Goal: Information Seeking & Learning: Learn about a topic

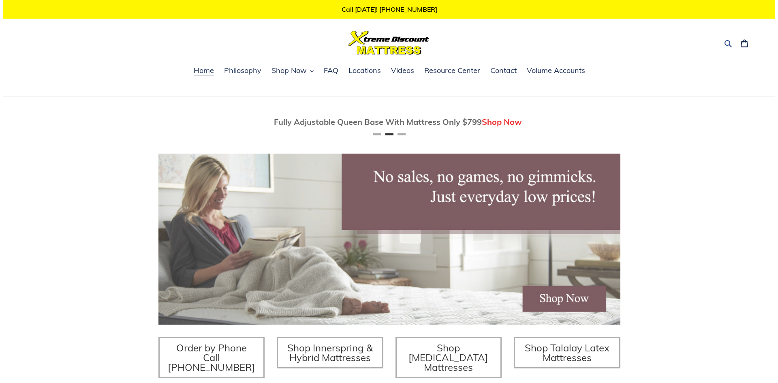
scroll to position [0, 462]
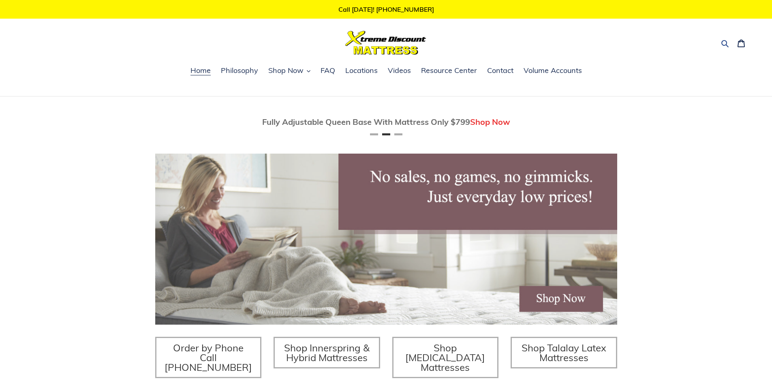
click at [725, 45] on icon "button" at bounding box center [725, 43] width 8 height 8
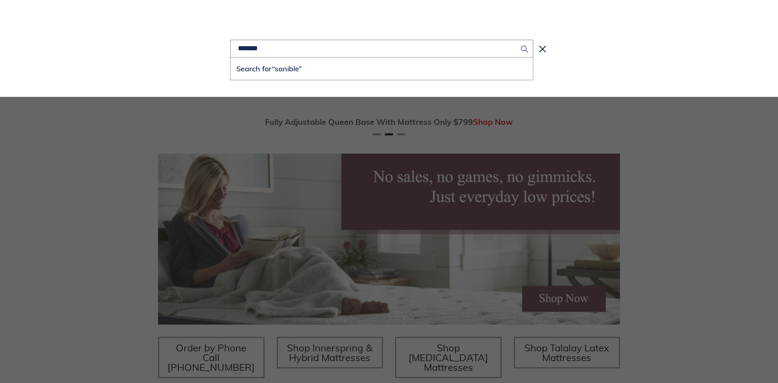
type input "*******"
click at [519, 49] on button "Submit" at bounding box center [524, 49] width 17 height 18
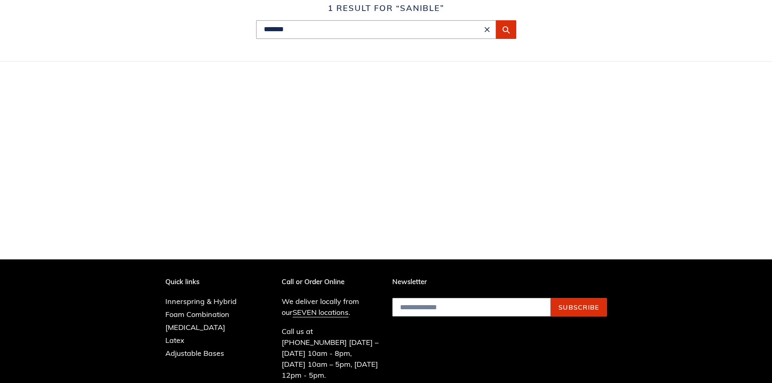
scroll to position [35, 0]
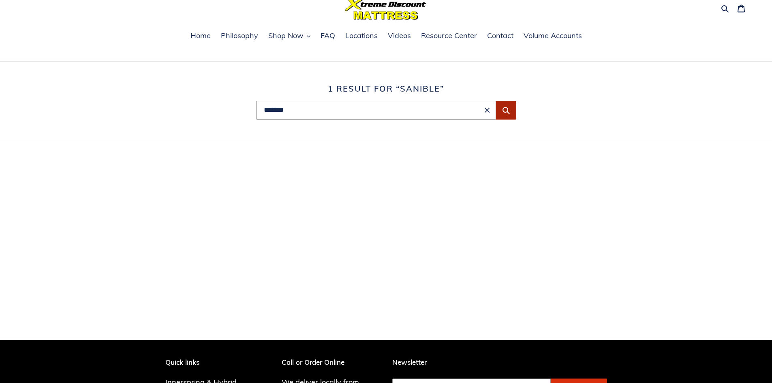
click at [508, 113] on icon "Submit" at bounding box center [506, 110] width 8 height 8
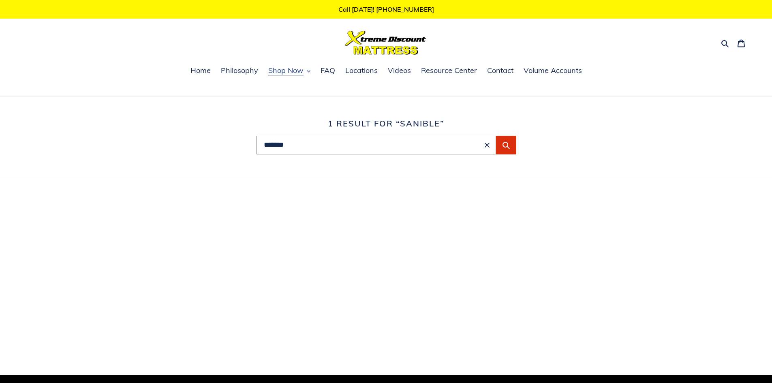
click at [295, 72] on span "Shop Now" at bounding box center [285, 71] width 35 height 10
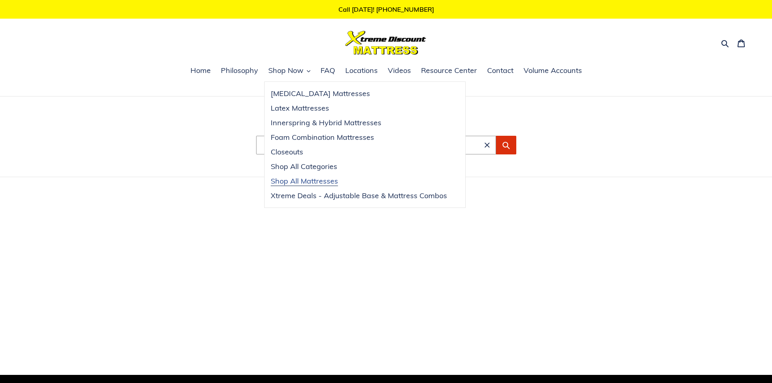
click at [301, 179] on span "Shop All Mattresses" at bounding box center [304, 181] width 67 height 10
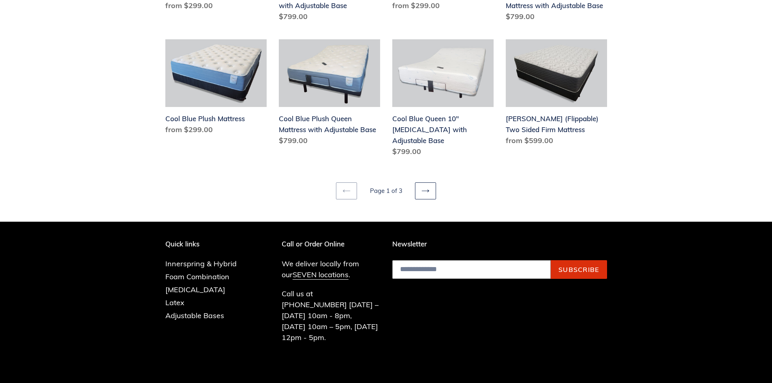
scroll to position [1086, 0]
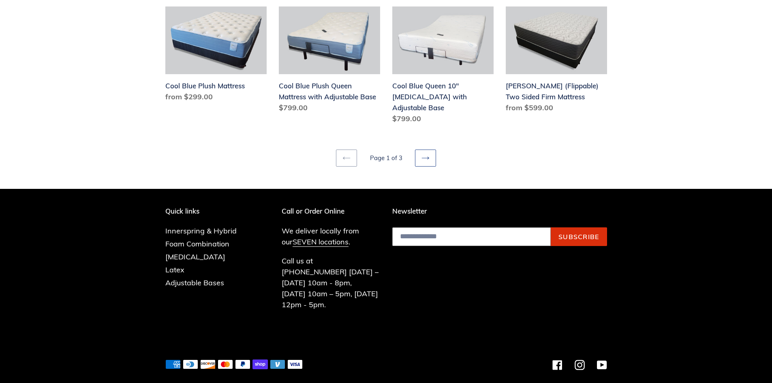
click at [425, 154] on icon at bounding box center [425, 158] width 8 height 8
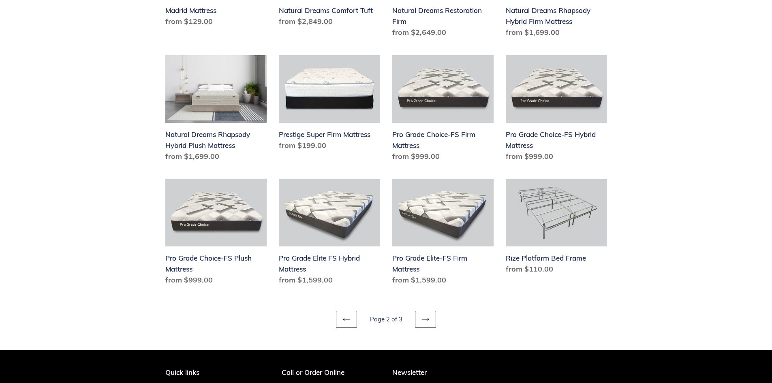
scroll to position [932, 0]
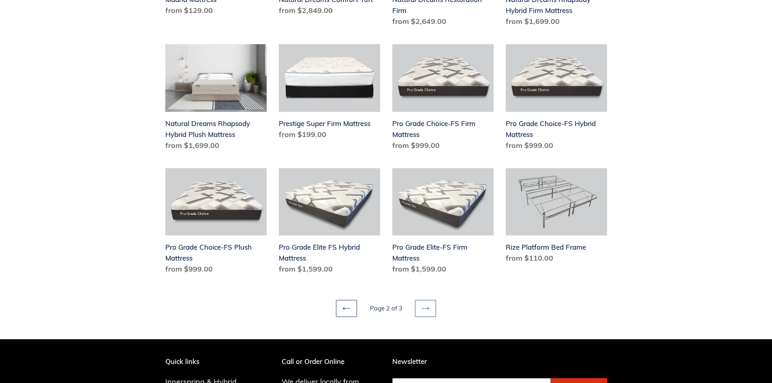
click at [421, 307] on link "Next page" at bounding box center [425, 308] width 21 height 17
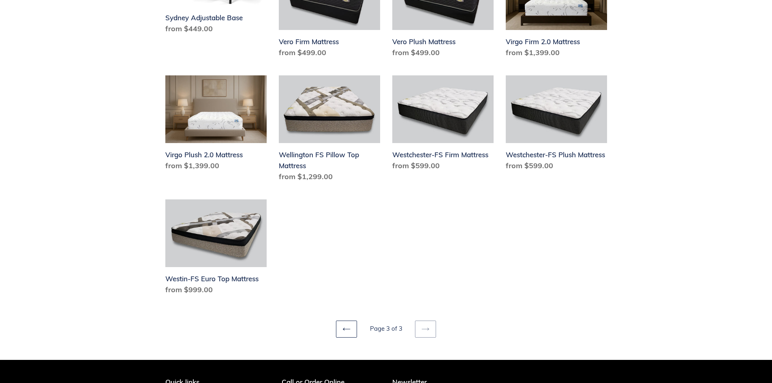
scroll to position [527, 0]
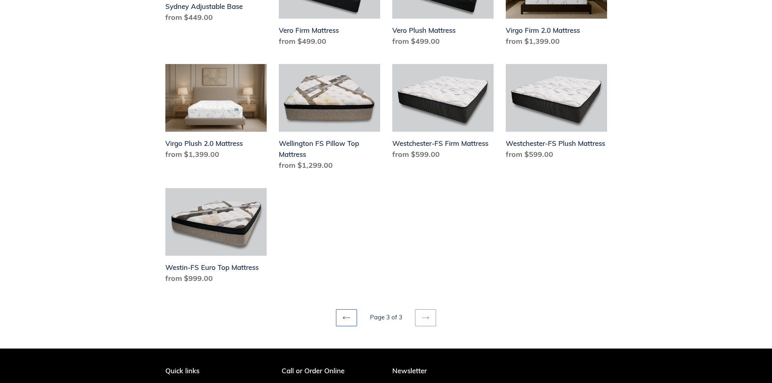
click at [337, 309] on link "Previous page" at bounding box center [346, 317] width 21 height 17
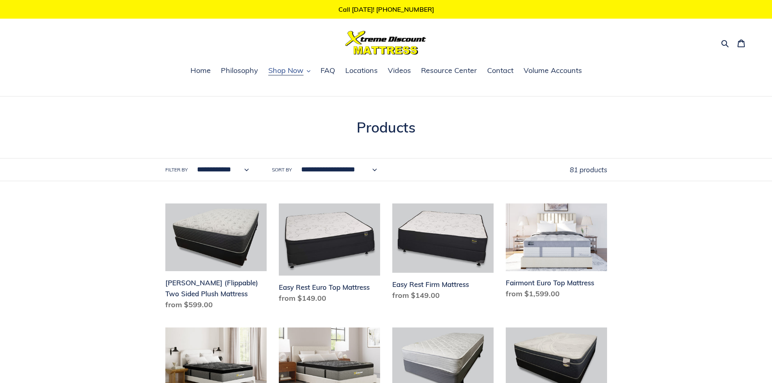
click at [306, 70] on button "Shop Now" at bounding box center [289, 71] width 50 height 12
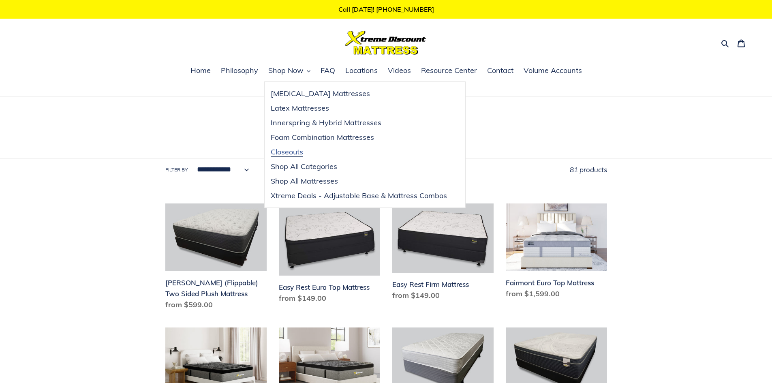
click at [293, 156] on span "Closeouts" at bounding box center [287, 152] width 32 height 10
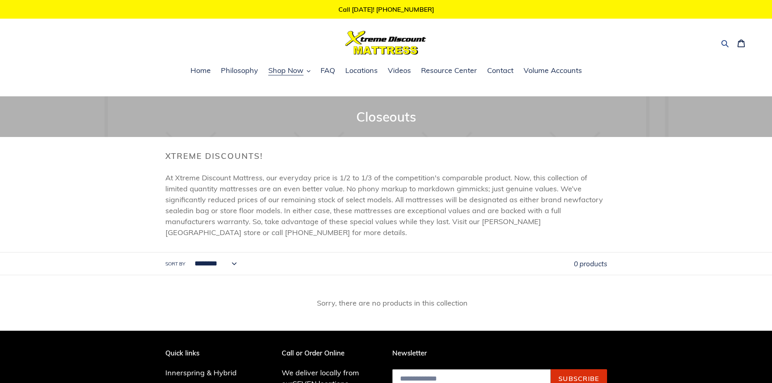
click at [722, 42] on icon "button" at bounding box center [724, 43] width 7 height 7
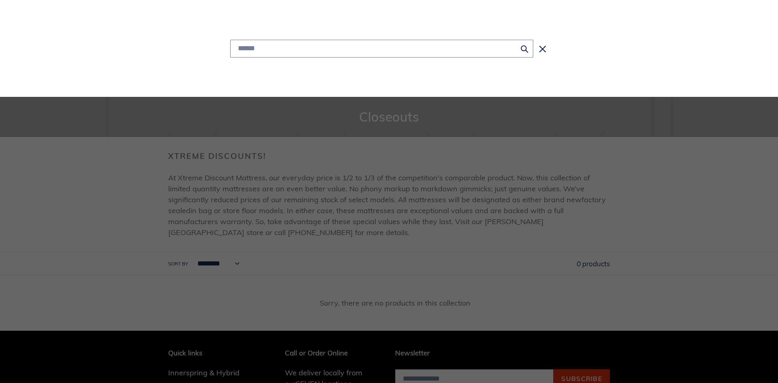
click at [305, 44] on input "Search" at bounding box center [381, 49] width 303 height 18
type input "*******"
click at [525, 50] on icon "Search" at bounding box center [524, 48] width 7 height 7
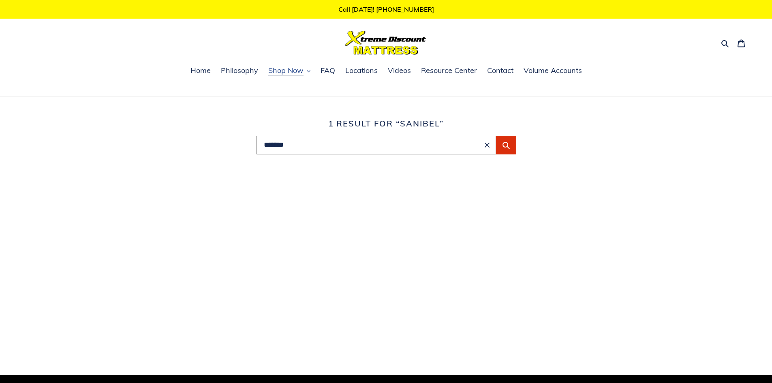
click at [289, 73] on span "Shop Now" at bounding box center [285, 71] width 35 height 10
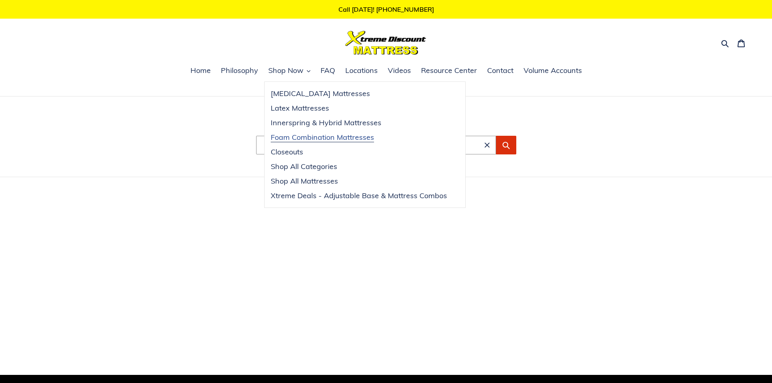
click at [306, 140] on span "Foam Combination Mattresses" at bounding box center [322, 137] width 103 height 10
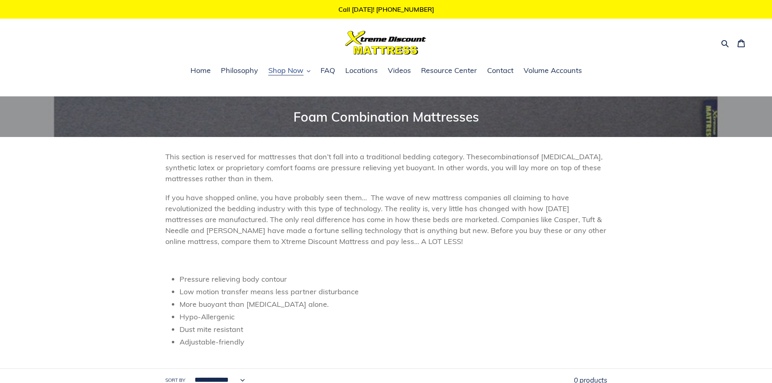
click at [295, 77] on button "Shop Now" at bounding box center [289, 71] width 50 height 12
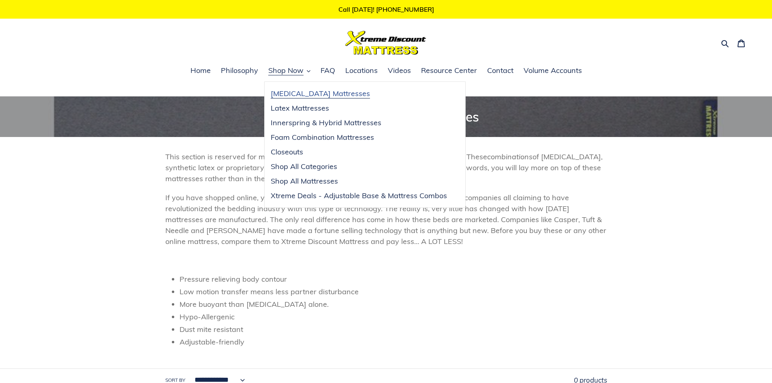
click at [295, 93] on span "[MEDICAL_DATA] Mattresses" at bounding box center [320, 94] width 99 height 10
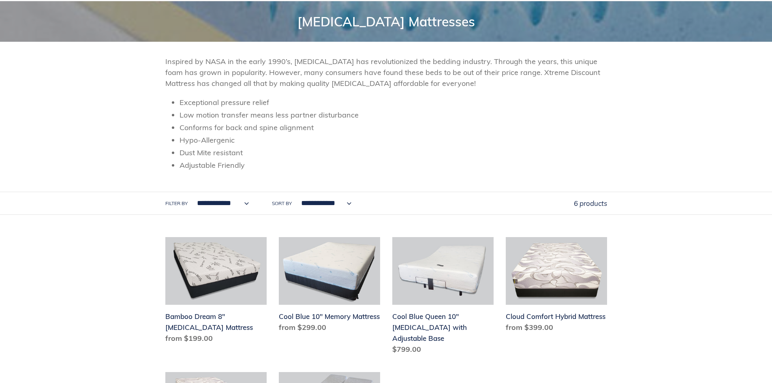
scroll to position [41, 0]
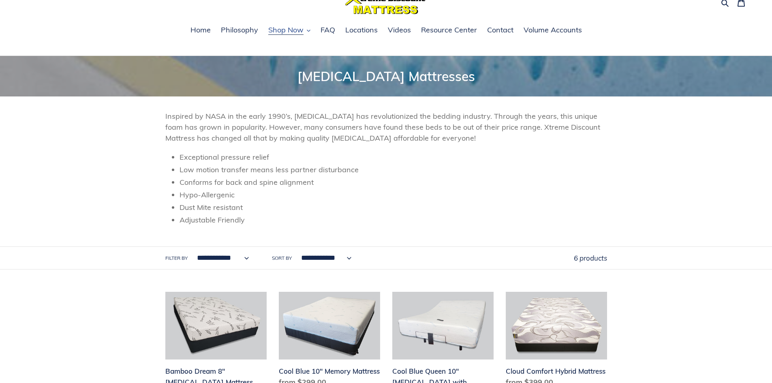
click at [300, 30] on span "Shop Now" at bounding box center [285, 30] width 35 height 10
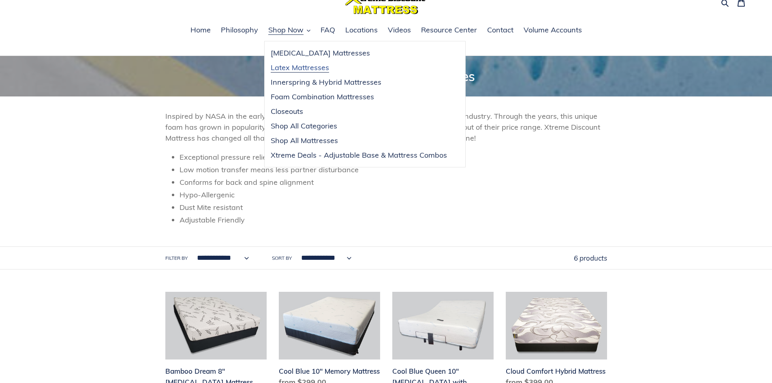
click at [291, 62] on link "Latex Mattresses" at bounding box center [359, 67] width 188 height 15
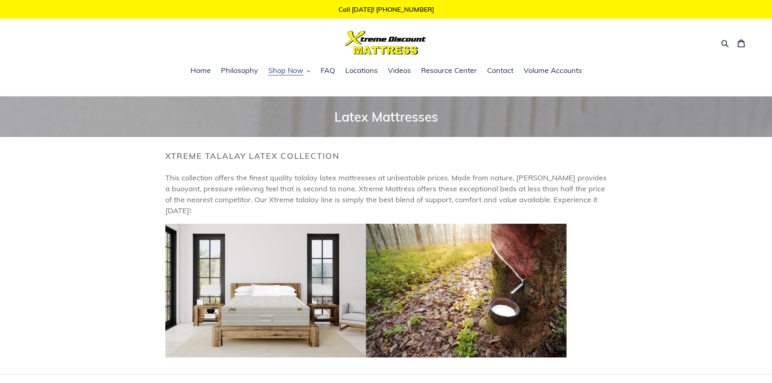
click at [303, 70] on span "Shop Now" at bounding box center [285, 71] width 35 height 10
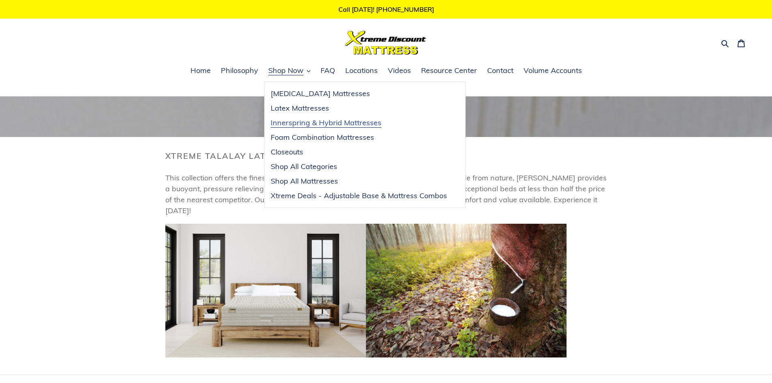
click at [301, 120] on span "Innerspring & Hybrid Mattresses" at bounding box center [326, 123] width 111 height 10
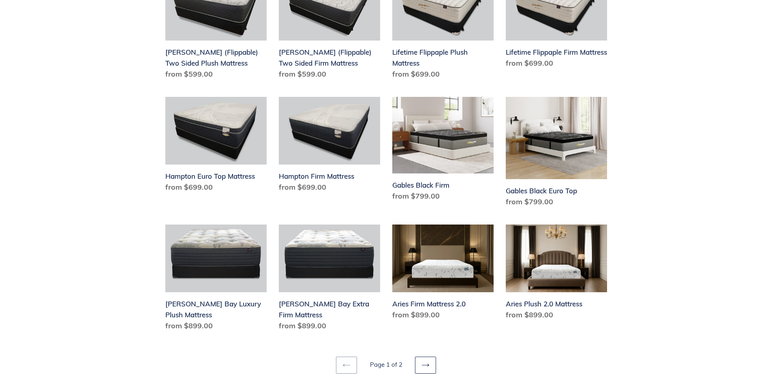
scroll to position [972, 0]
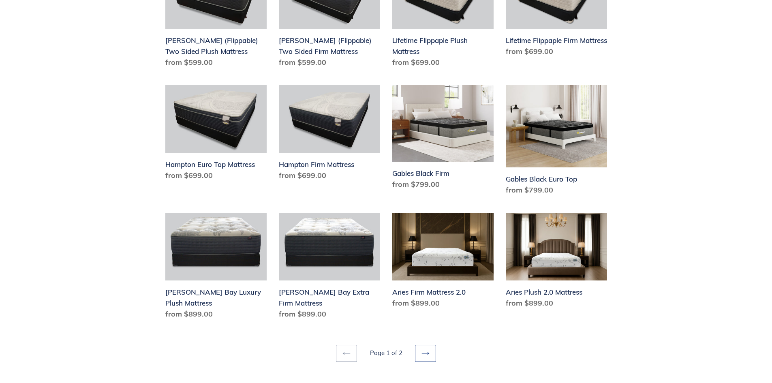
click at [427, 345] on link "Next page" at bounding box center [425, 353] width 21 height 17
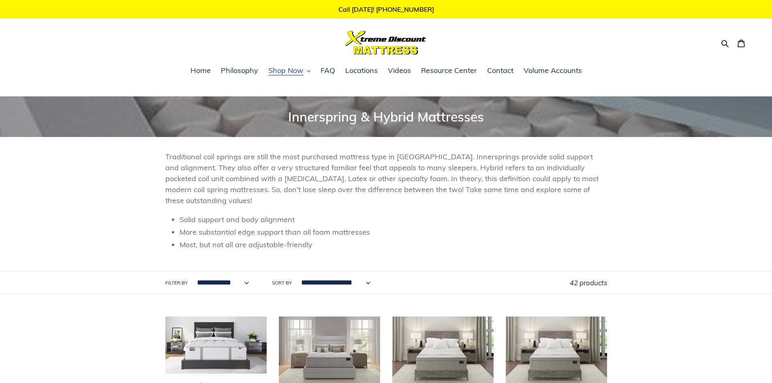
click at [279, 68] on span "Shop Now" at bounding box center [285, 71] width 35 height 10
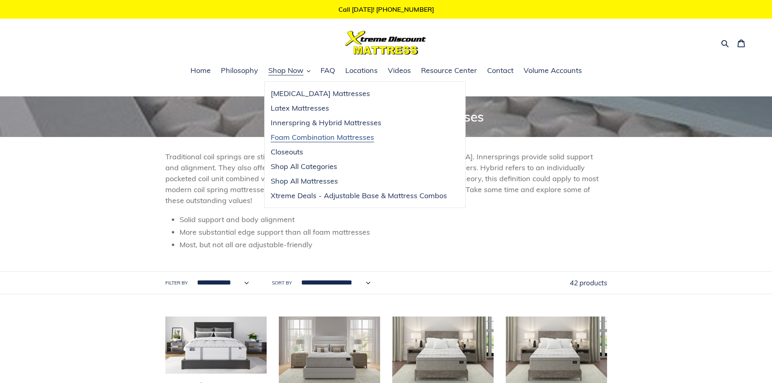
click at [287, 133] on span "Foam Combination Mattresses" at bounding box center [322, 137] width 103 height 10
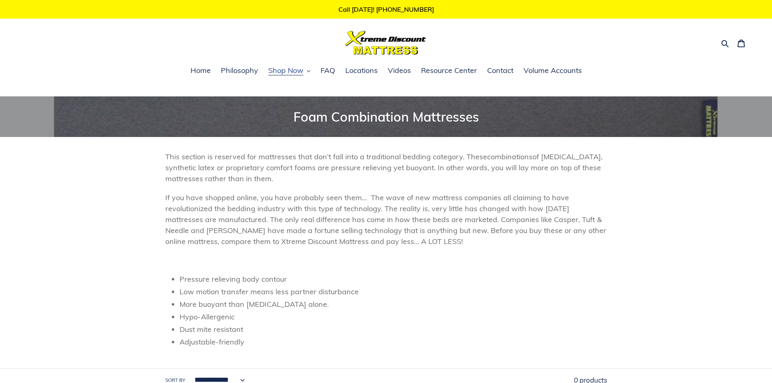
click at [285, 74] on span "Shop Now" at bounding box center [285, 71] width 35 height 10
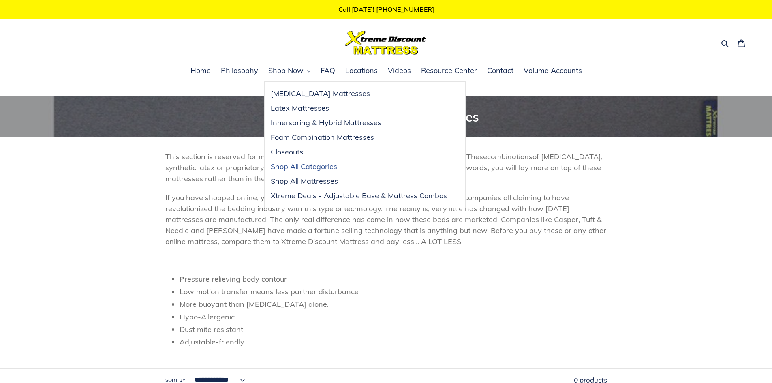
click at [285, 164] on span "Shop All Categories" at bounding box center [304, 167] width 66 height 10
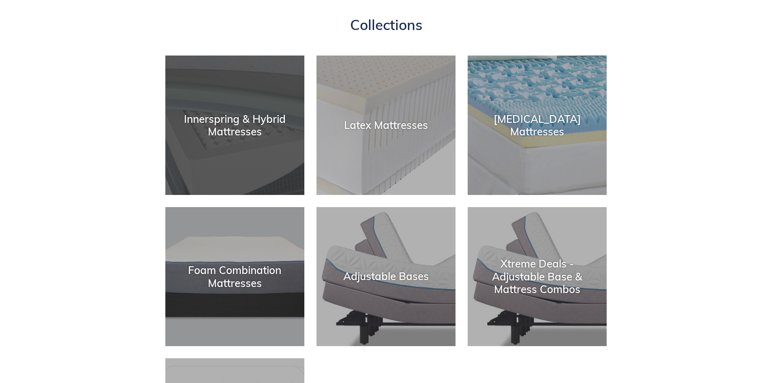
scroll to position [41, 0]
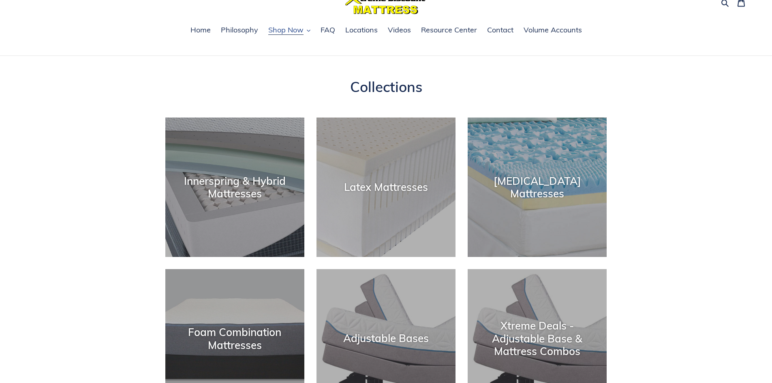
click at [294, 32] on span "Shop Now" at bounding box center [285, 30] width 35 height 10
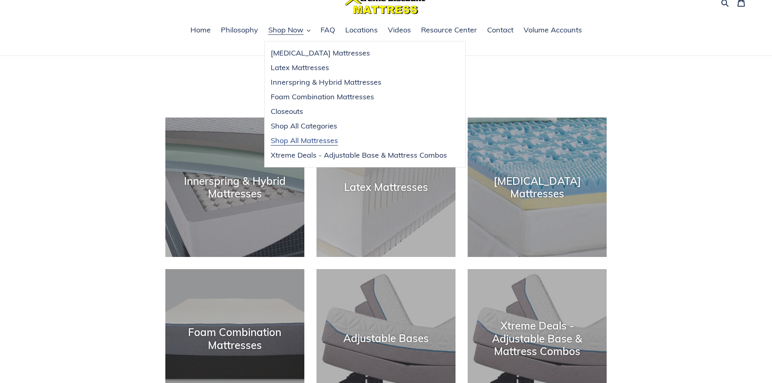
click at [289, 141] on span "Shop All Mattresses" at bounding box center [304, 141] width 67 height 10
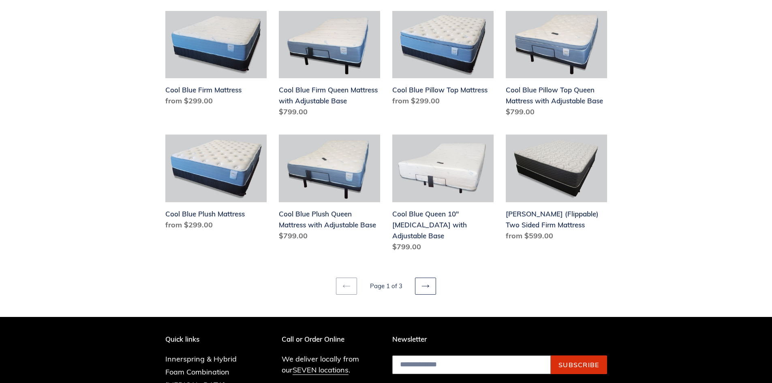
scroll to position [972, 0]
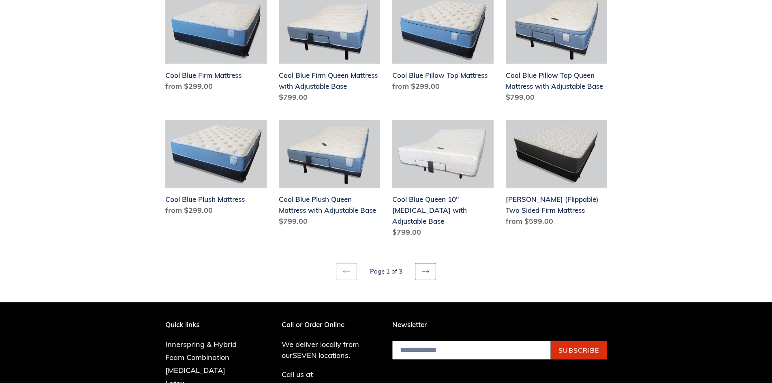
click at [427, 267] on icon at bounding box center [425, 271] width 8 height 8
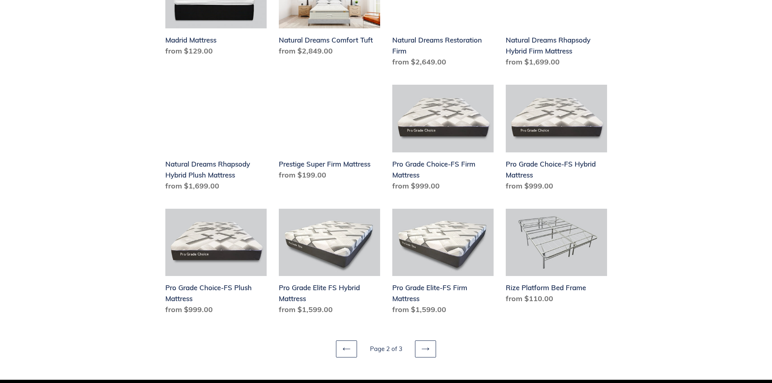
scroll to position [932, 0]
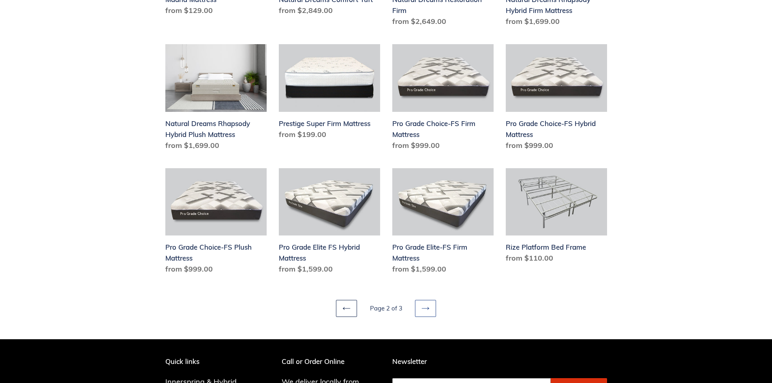
click at [433, 310] on link "Next page" at bounding box center [425, 308] width 21 height 17
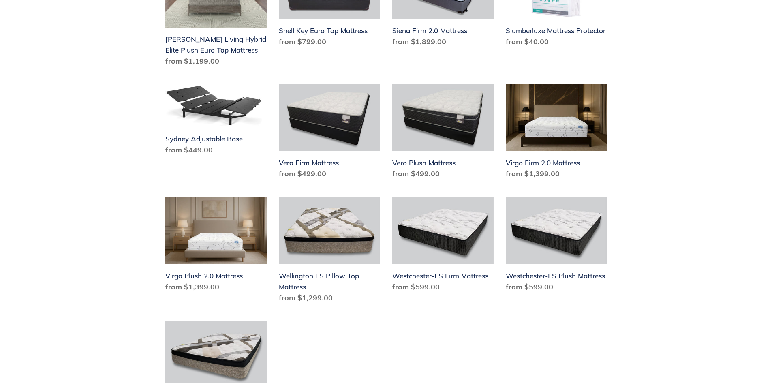
scroll to position [284, 0]
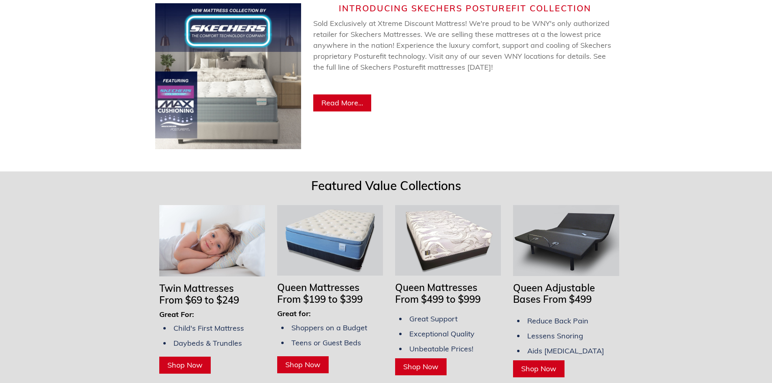
scroll to position [365, 0]
